Goal: Check status: Check status

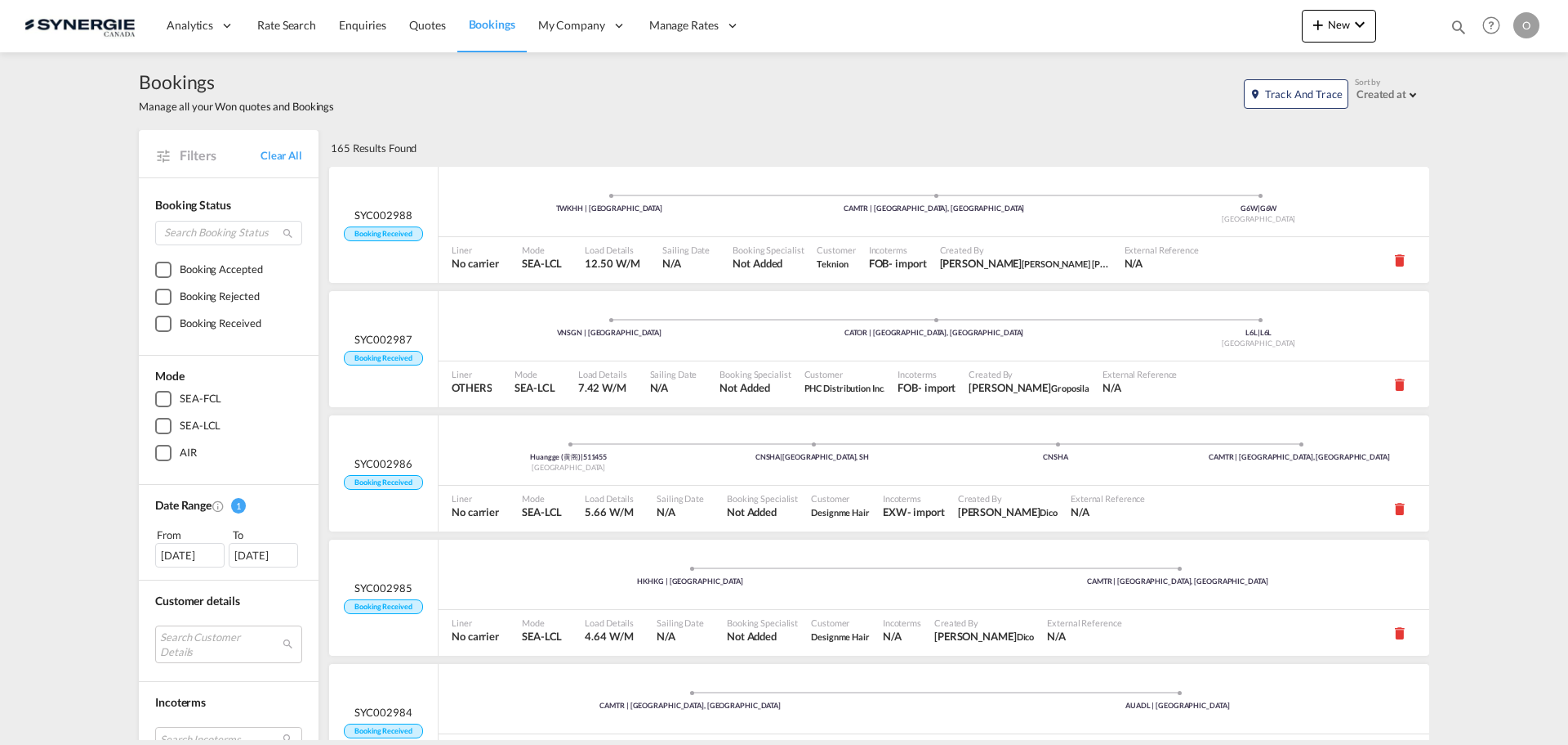
click at [1458, 24] on md-icon "icon-magnify" at bounding box center [1459, 27] width 18 height 18
click at [1215, 29] on select "Bookings Quotes Enquiries" at bounding box center [1199, 27] width 78 height 30
select select "Quotes"
click at [1160, 12] on select "Bookings Quotes Enquiries" at bounding box center [1199, 27] width 78 height 30
click at [1293, 35] on input at bounding box center [1336, 26] width 204 height 29
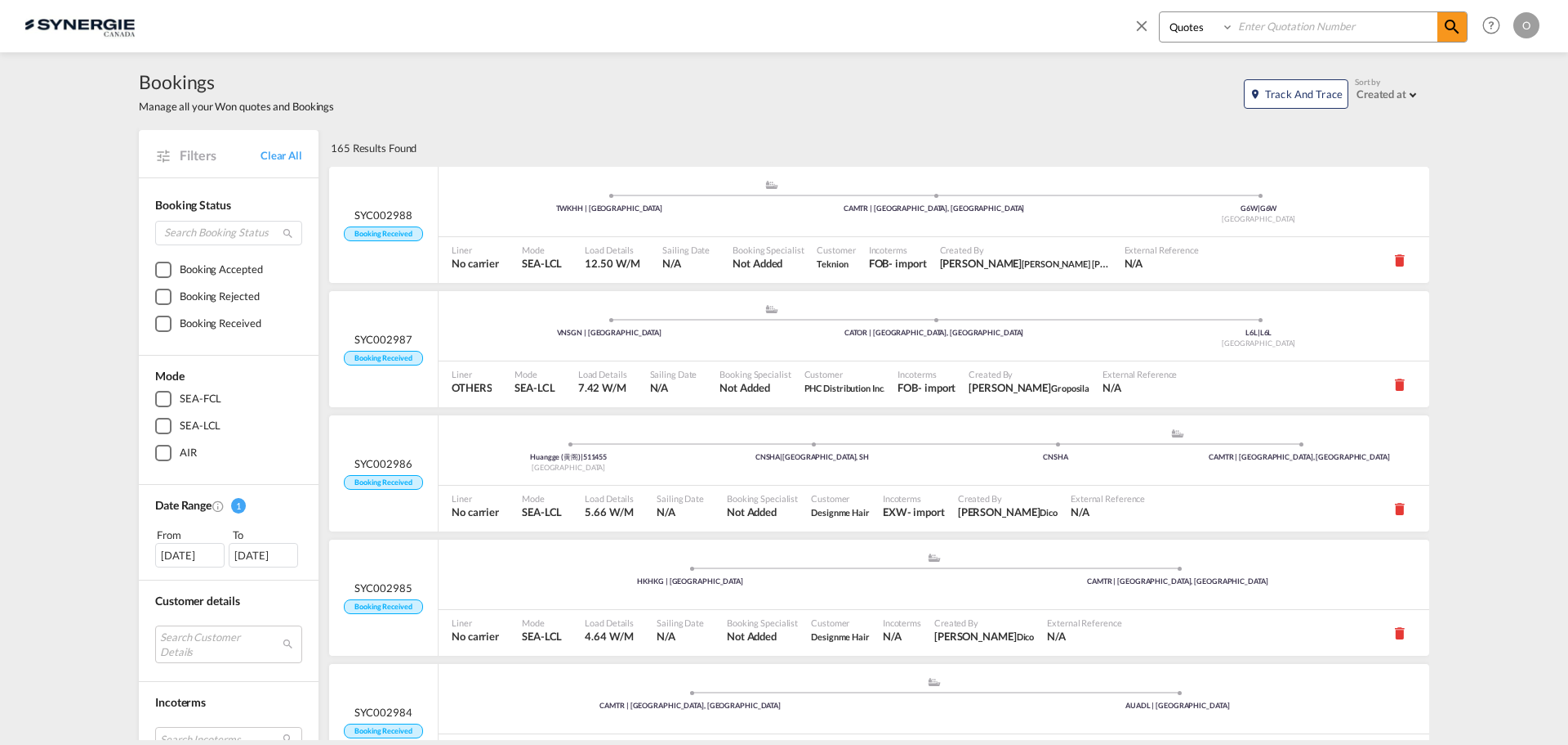
paste input "SYC000014146"
type input "SYC000014146"
click at [1458, 22] on md-icon "icon-magnify" at bounding box center [1453, 27] width 20 height 20
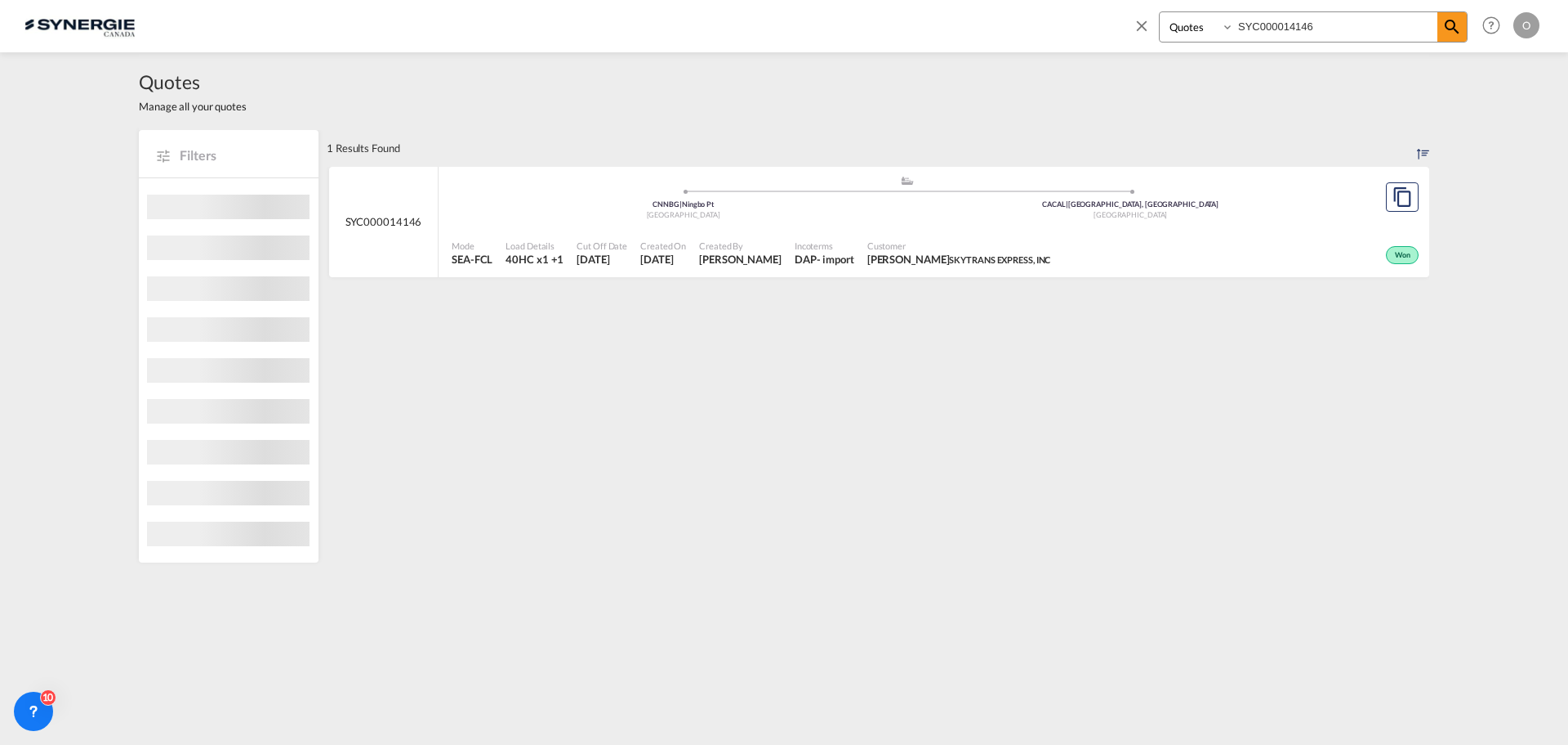
click at [782, 262] on span "[PERSON_NAME]" at bounding box center [741, 258] width 83 height 15
